Goal: Navigation & Orientation: Understand site structure

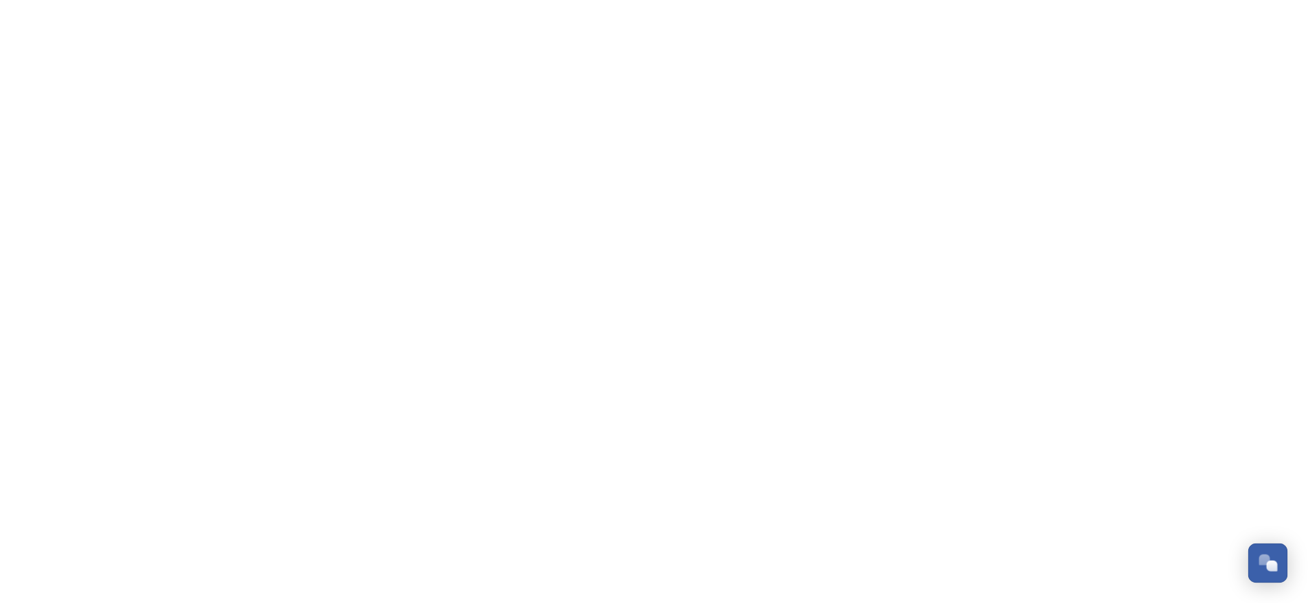
scroll to position [225, 0]
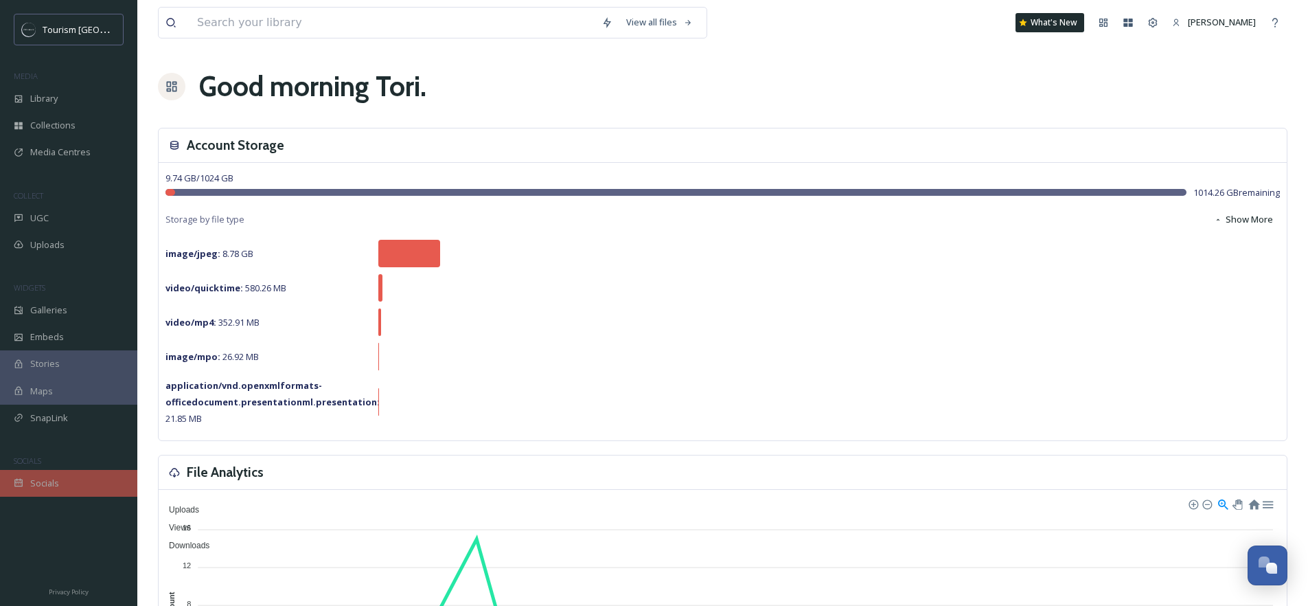
click at [54, 479] on span "Socials" at bounding box center [44, 483] width 29 height 13
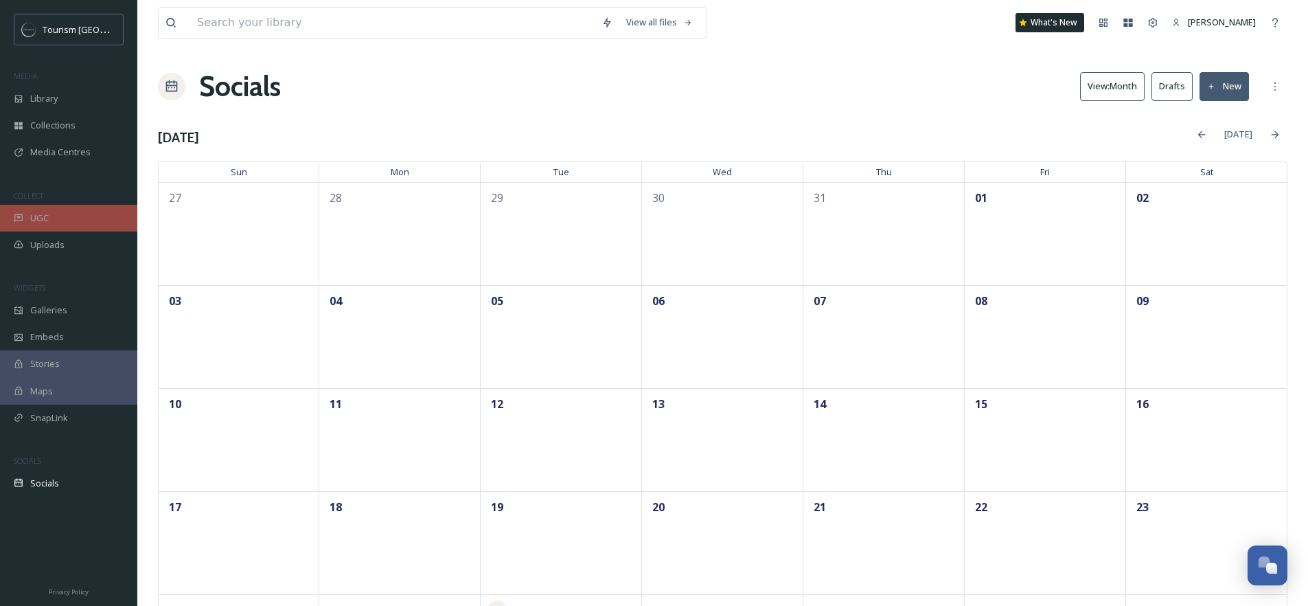
click at [63, 214] on div "UGC" at bounding box center [68, 218] width 137 height 27
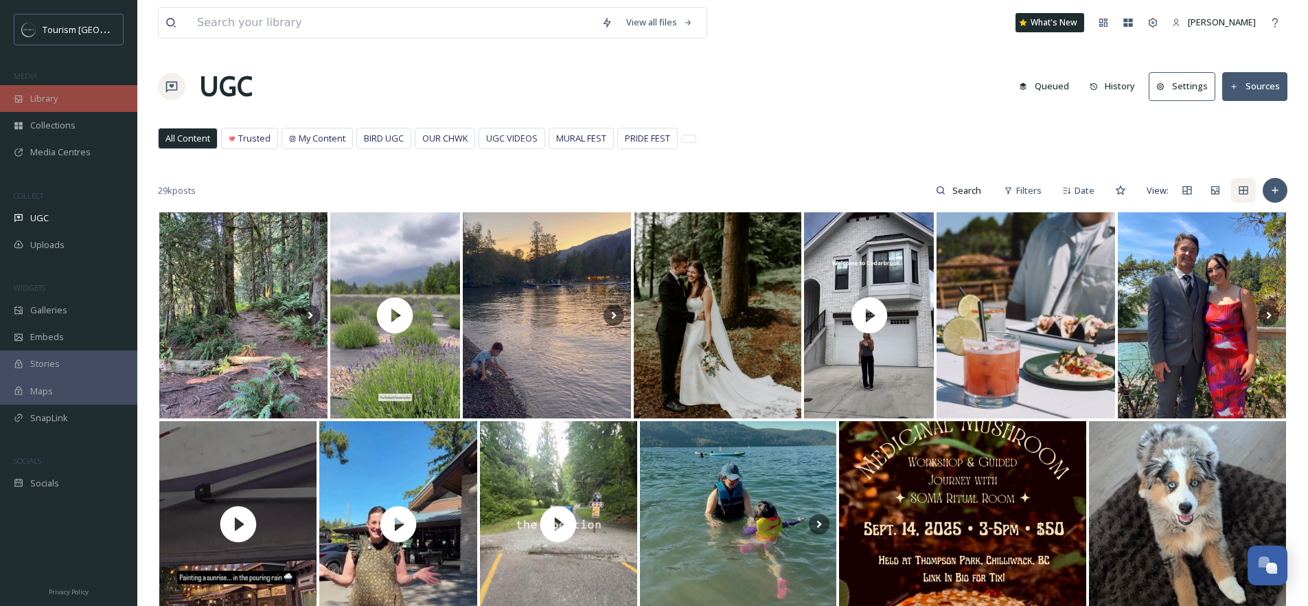
click at [61, 107] on div "Library" at bounding box center [68, 98] width 137 height 27
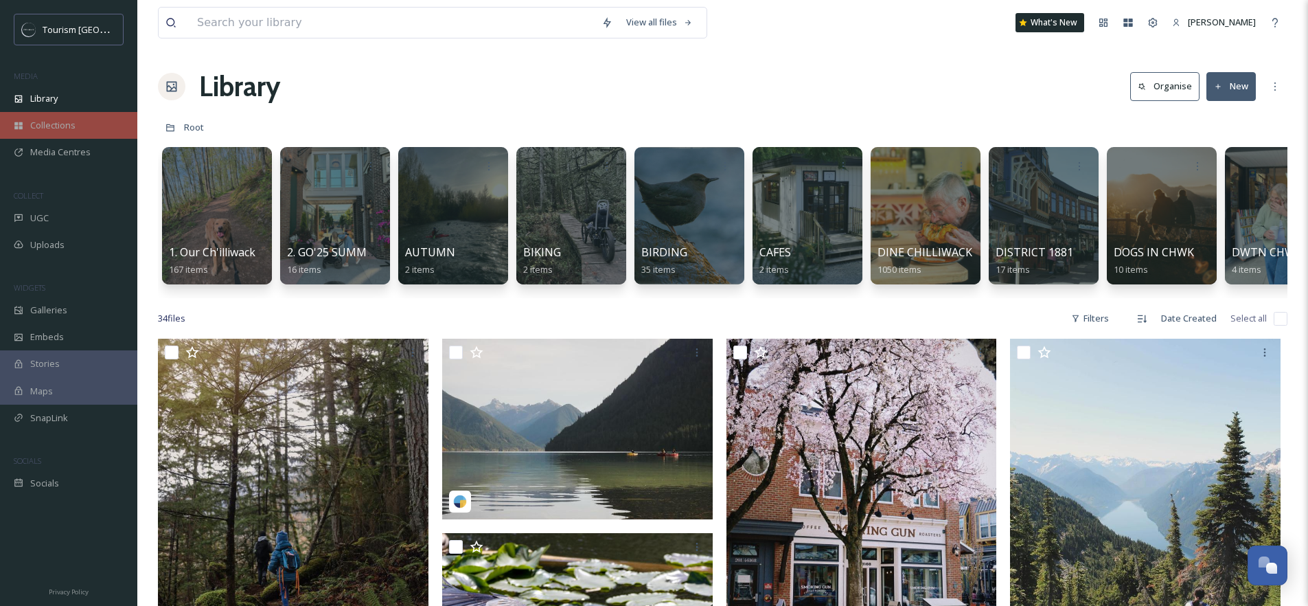
click at [61, 129] on span "Collections" at bounding box center [52, 125] width 45 height 13
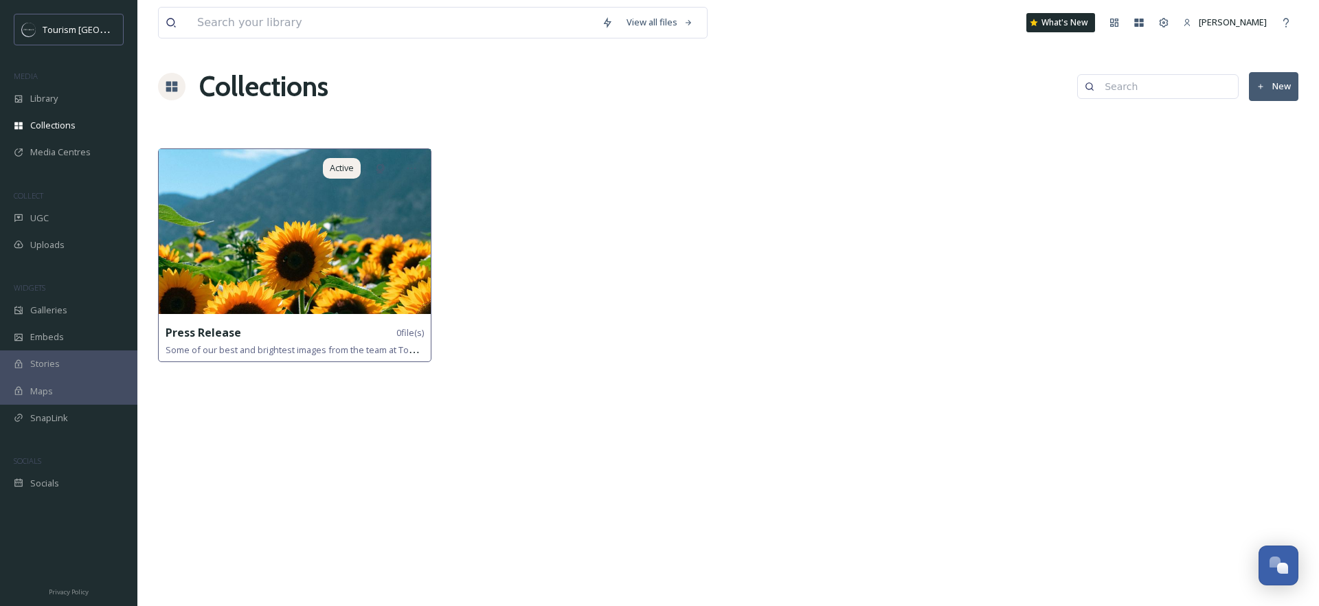
click at [312, 280] on img at bounding box center [295, 231] width 272 height 165
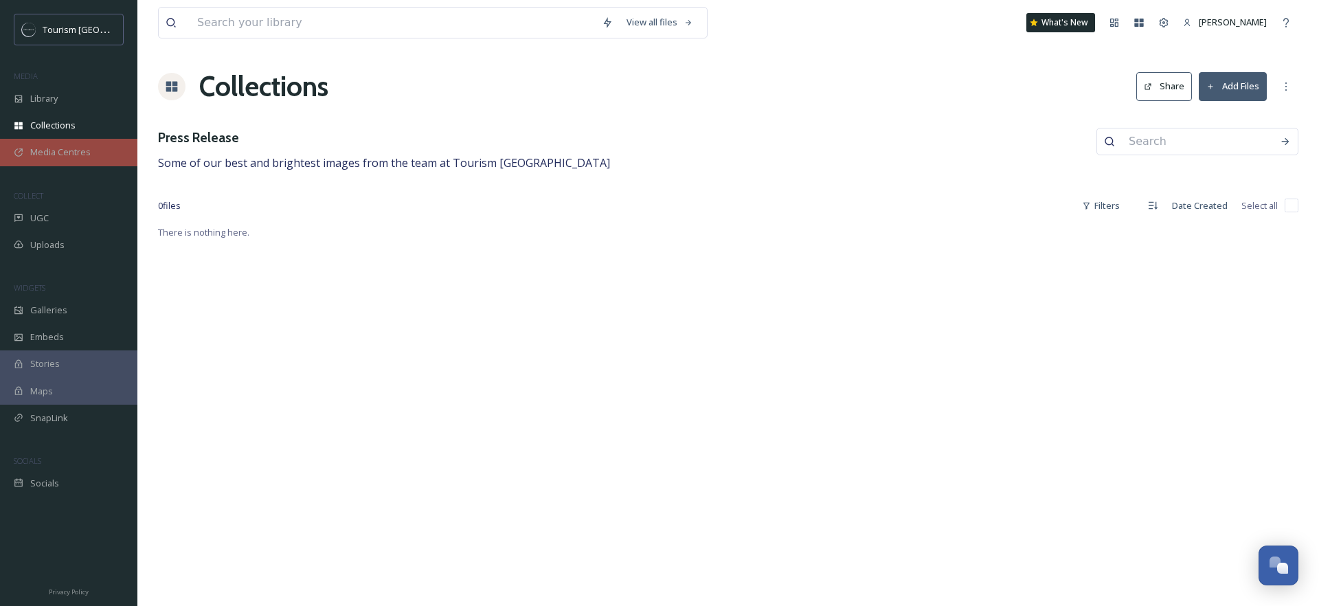
click at [64, 163] on div "Media Centres" at bounding box center [68, 152] width 137 height 27
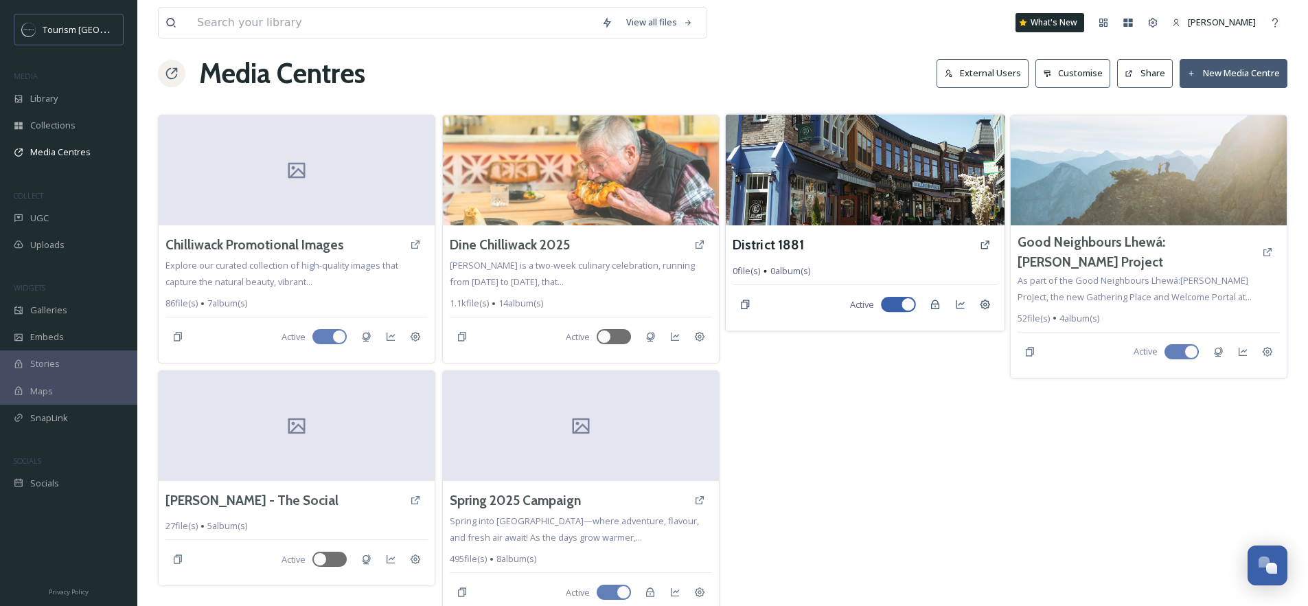
scroll to position [26, 0]
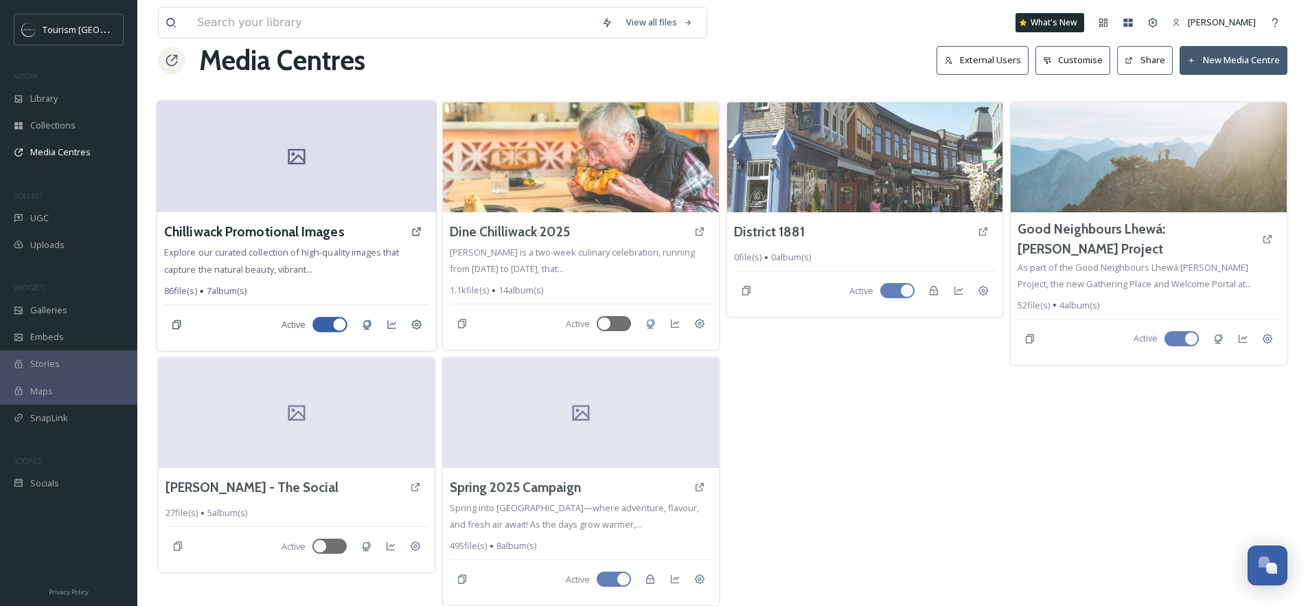
click at [254, 169] on div at bounding box center [296, 156] width 279 height 111
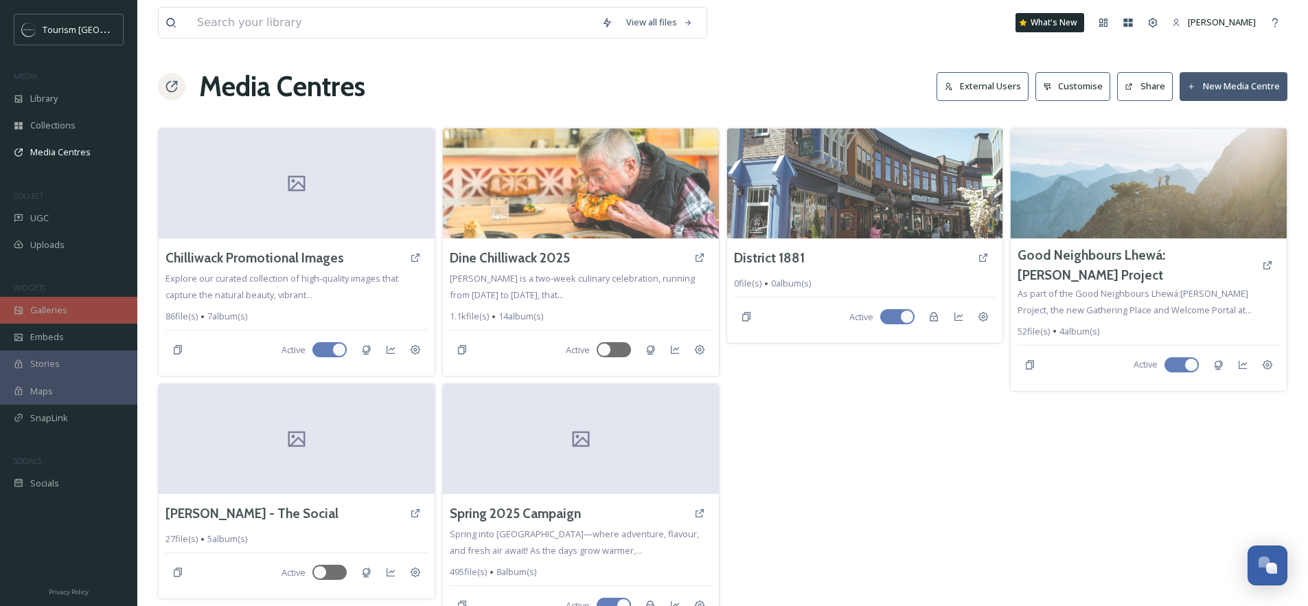
click at [49, 317] on div "Galleries" at bounding box center [68, 310] width 137 height 27
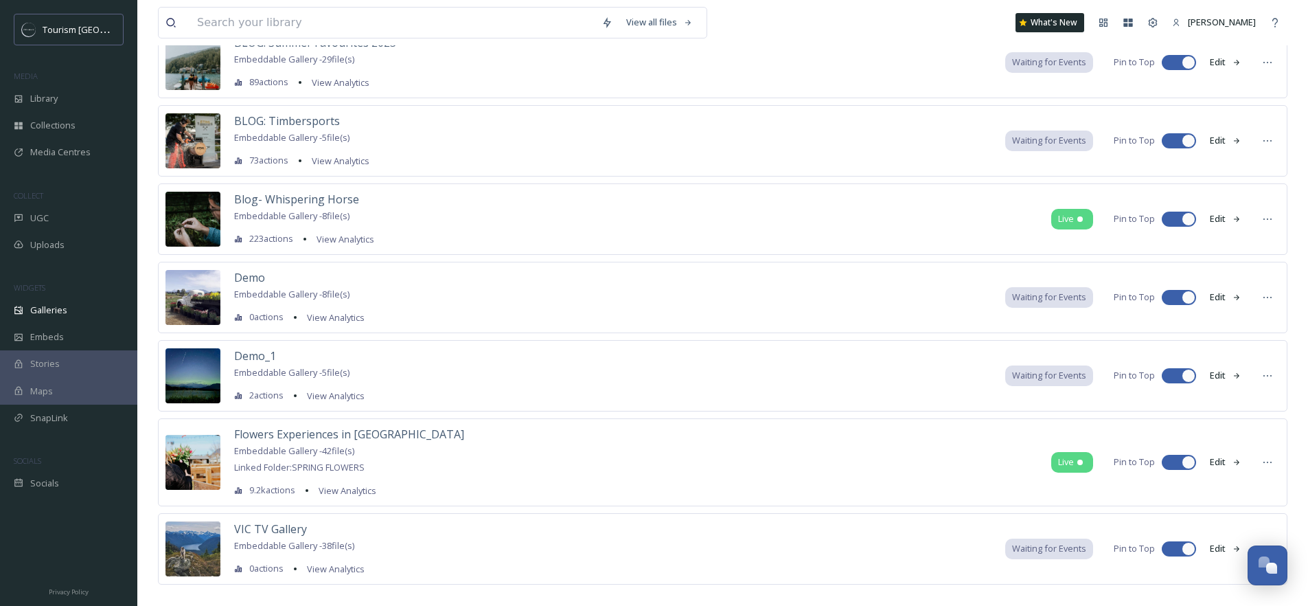
scroll to position [591, 0]
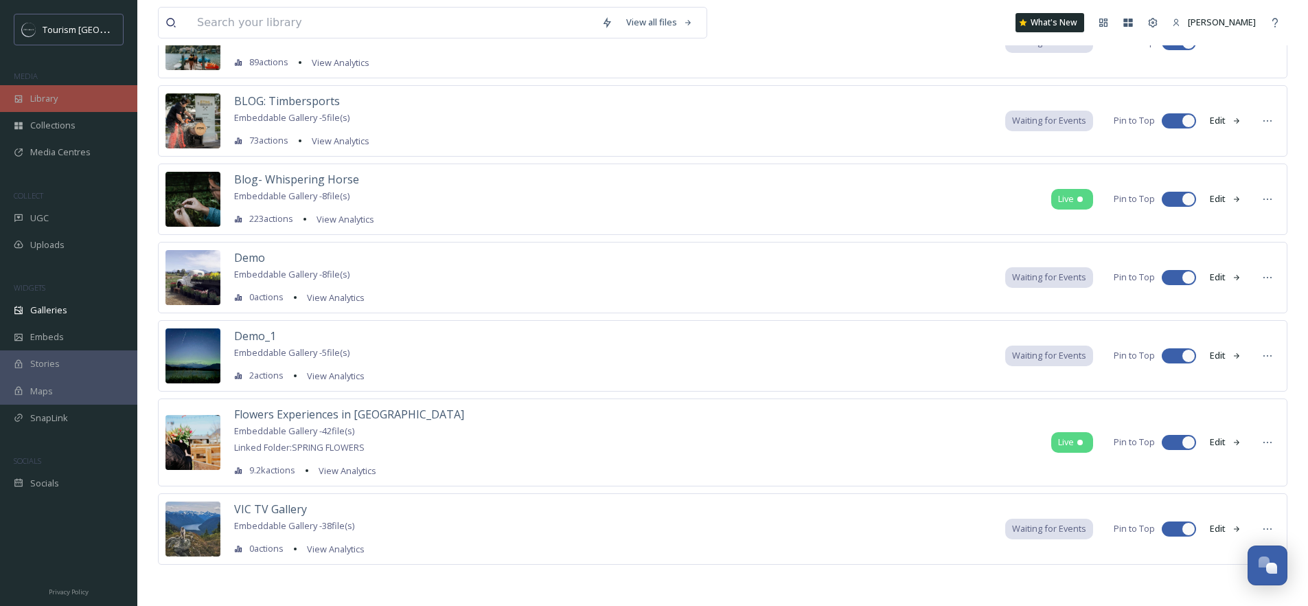
click at [56, 106] on div "Library" at bounding box center [68, 98] width 137 height 27
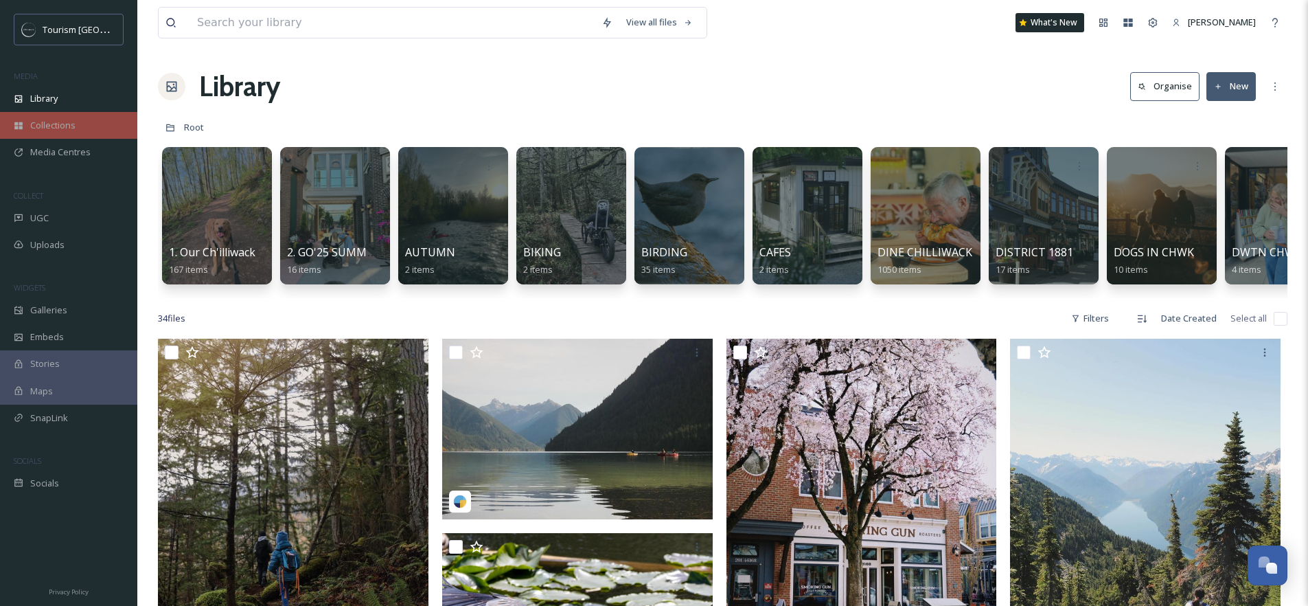
click at [63, 125] on span "Collections" at bounding box center [52, 125] width 45 height 13
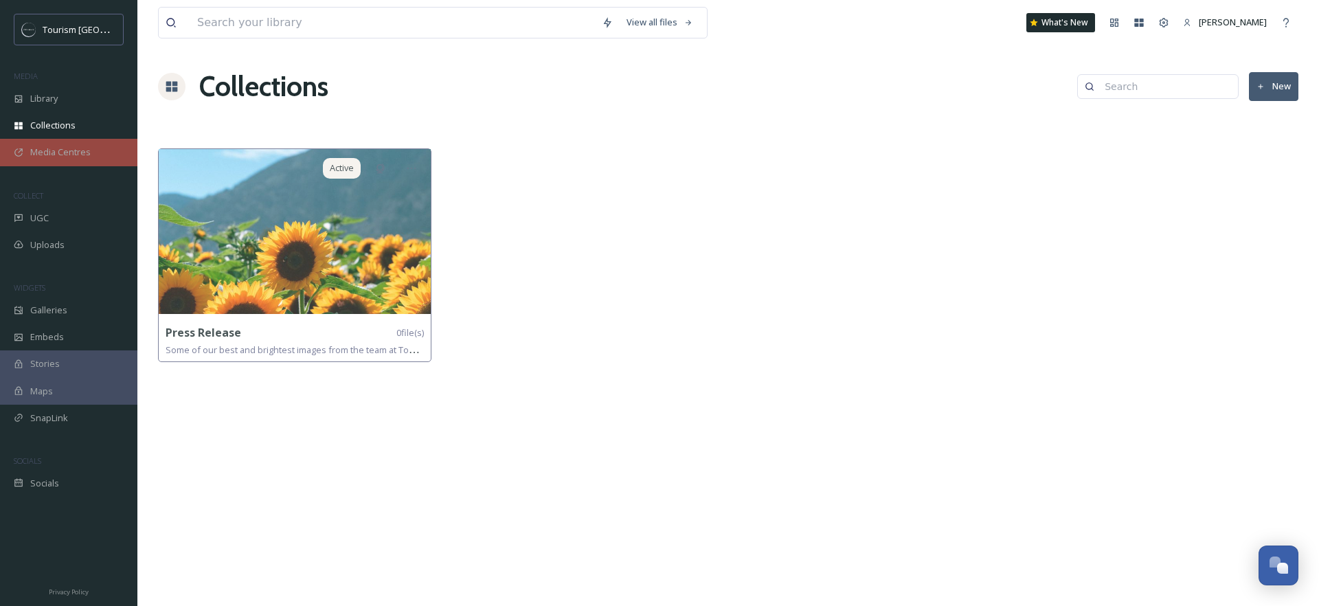
click at [32, 150] on span "Media Centres" at bounding box center [60, 152] width 60 height 13
